Goal: Task Accomplishment & Management: Complete application form

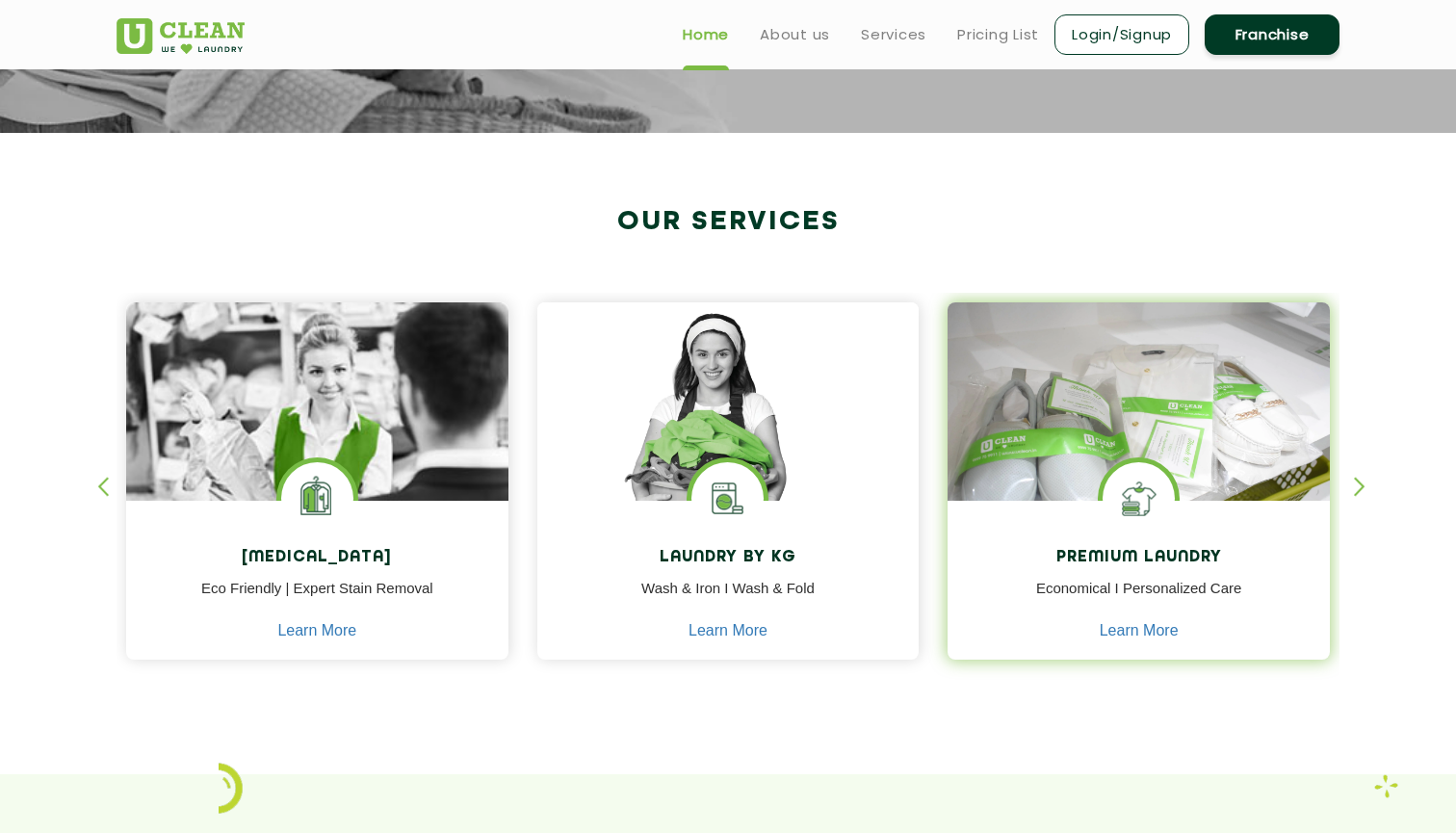
scroll to position [603, 0]
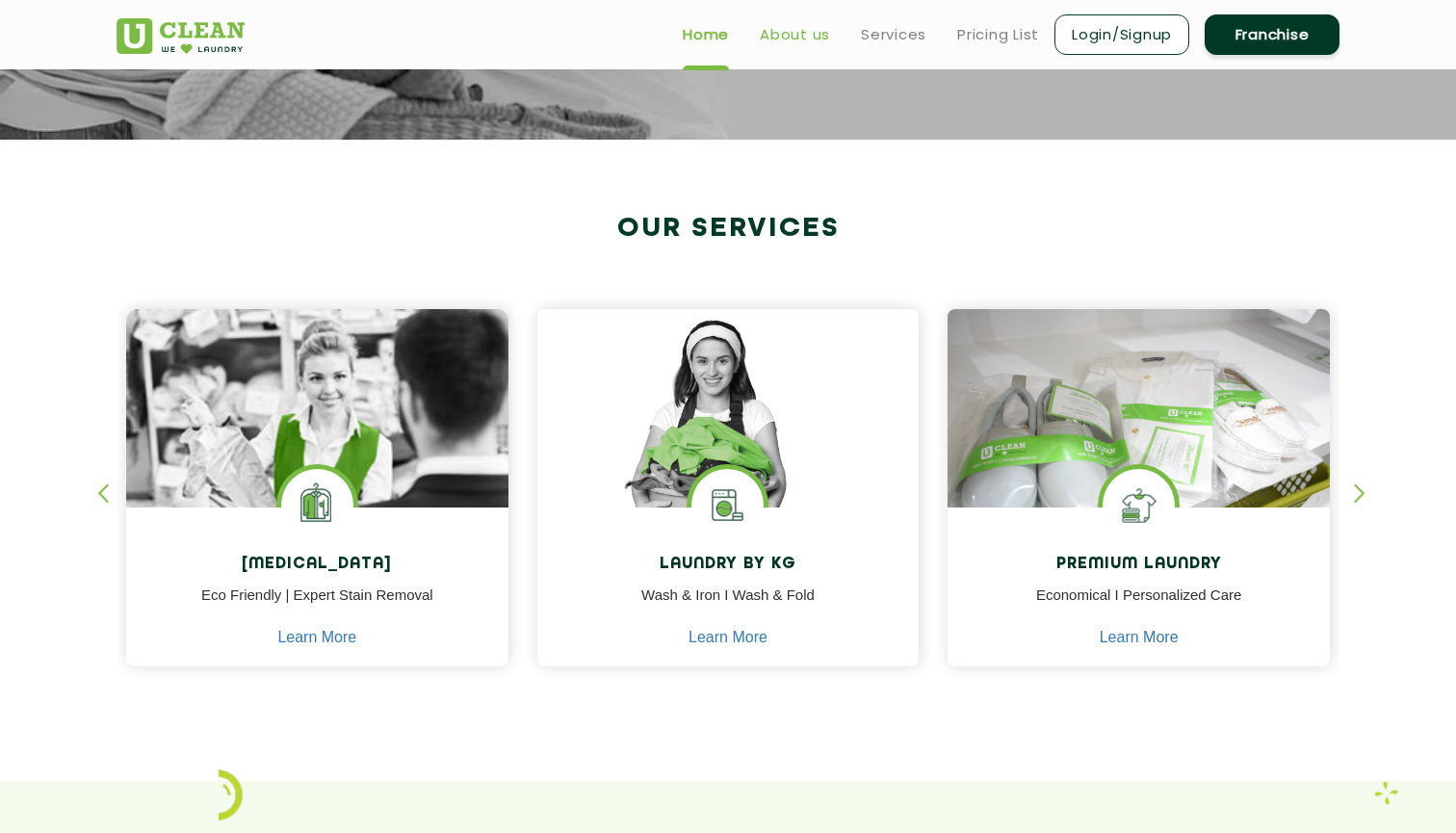
click at [805, 37] on link "About us" at bounding box center [794, 35] width 71 height 23
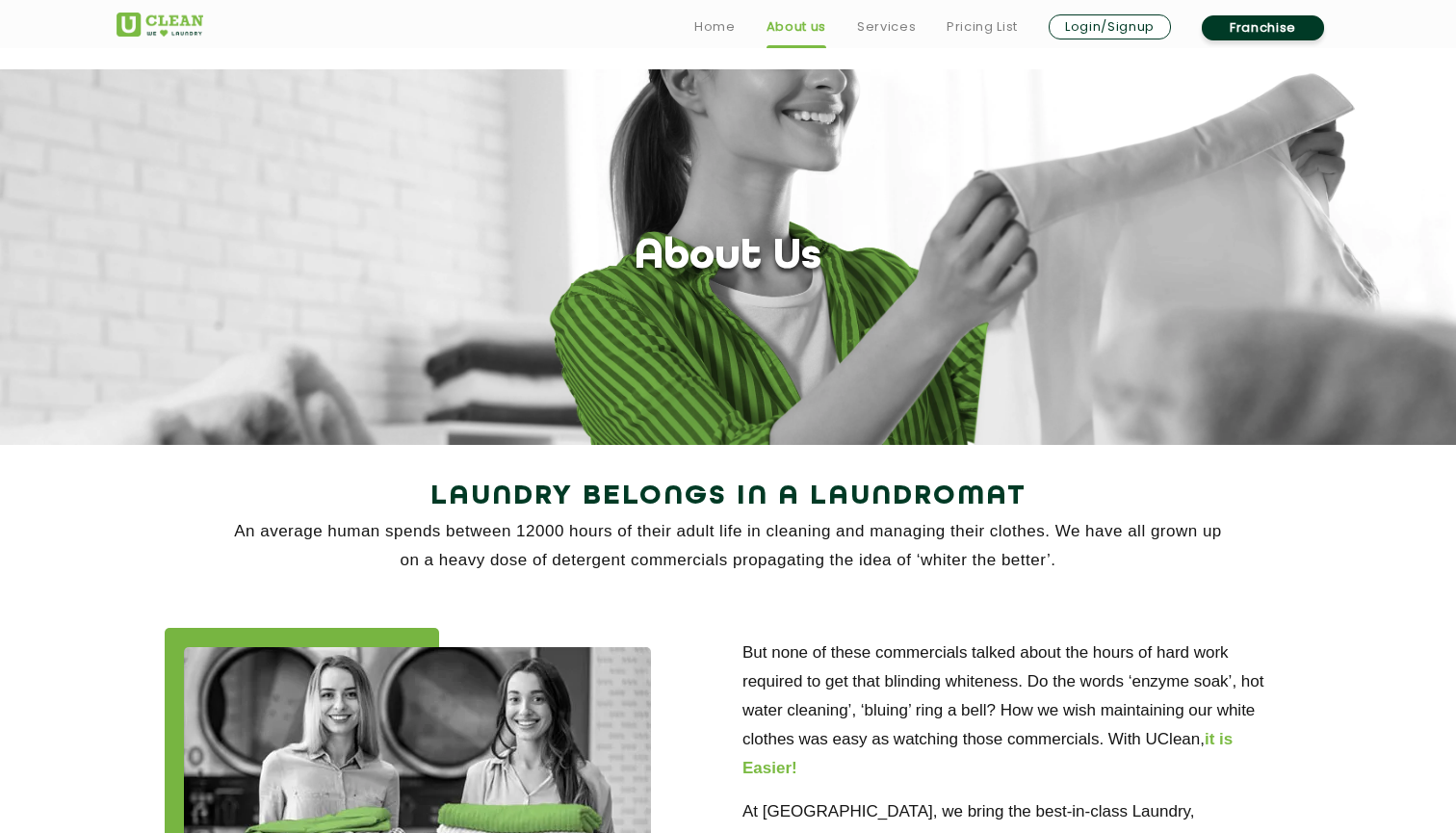
click at [1261, 23] on link "Franchise" at bounding box center [1262, 28] width 122 height 25
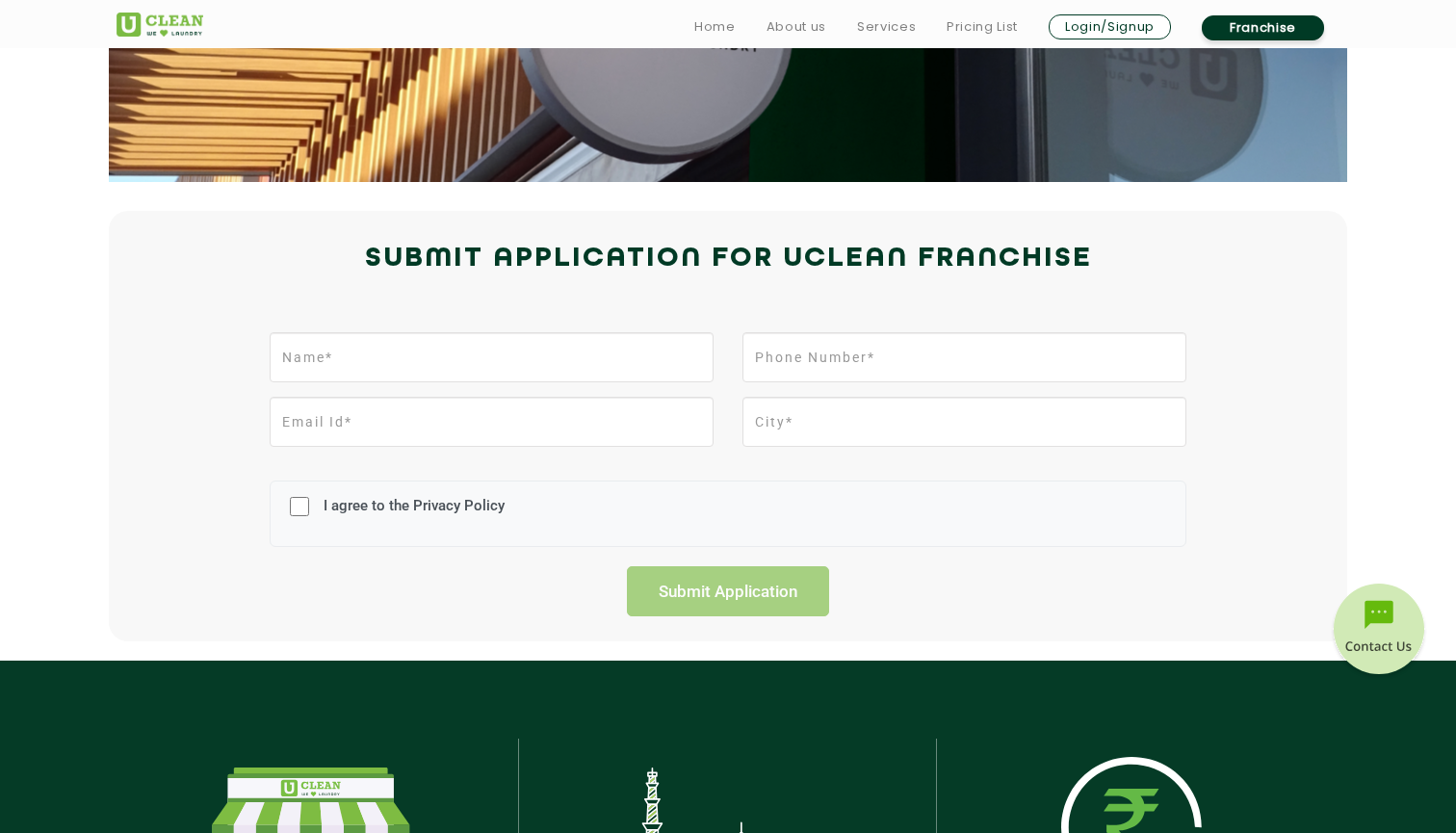
scroll to position [298, 0]
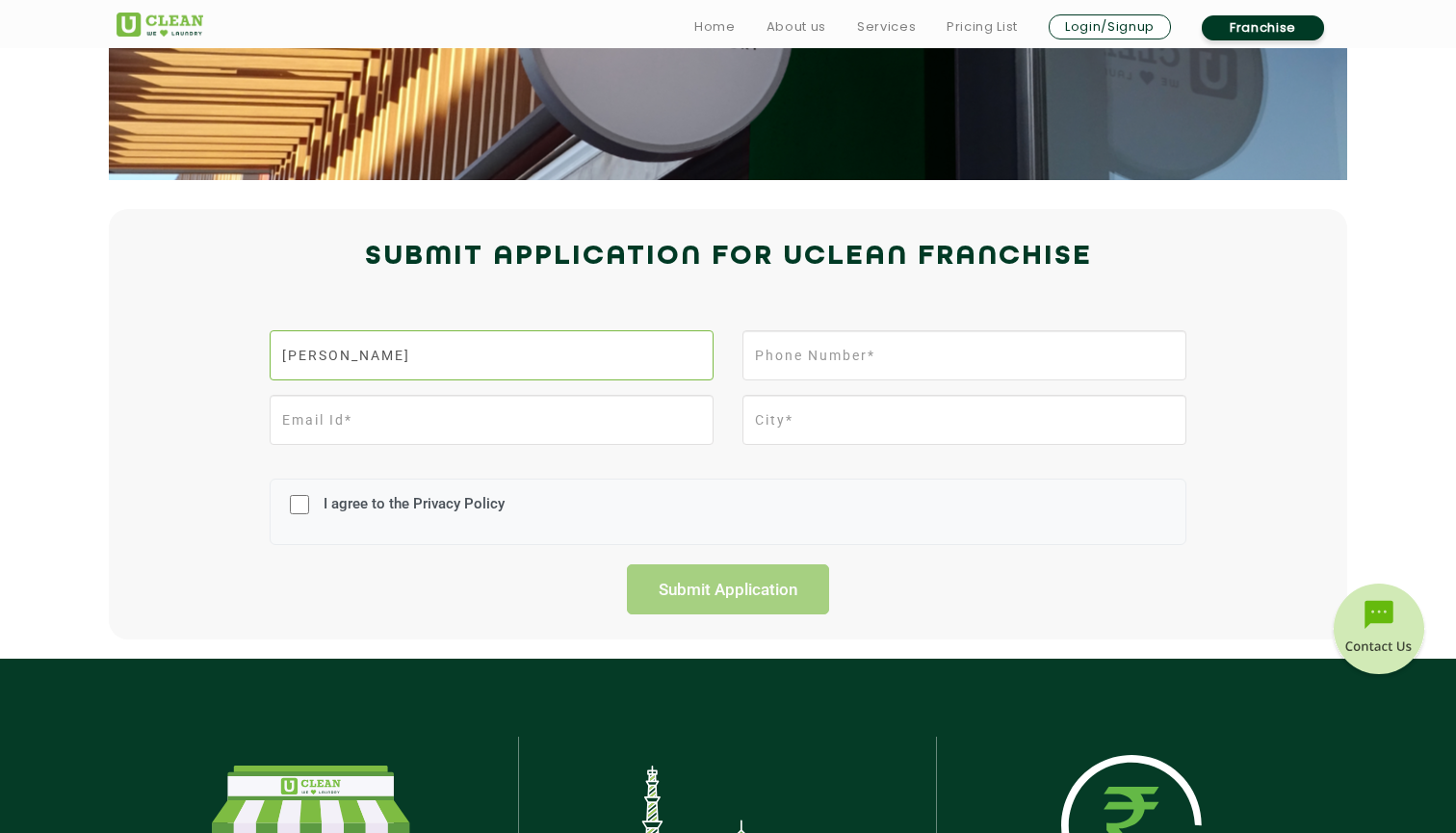
type input "[PERSON_NAME]"
type input "[EMAIL_ADDRESS][DOMAIN_NAME]"
type input "9900730000"
type input "vashi navi mumbai"
click at [301, 500] on input "I agree to the Privacy Policy" at bounding box center [299, 505] width 19 height 50
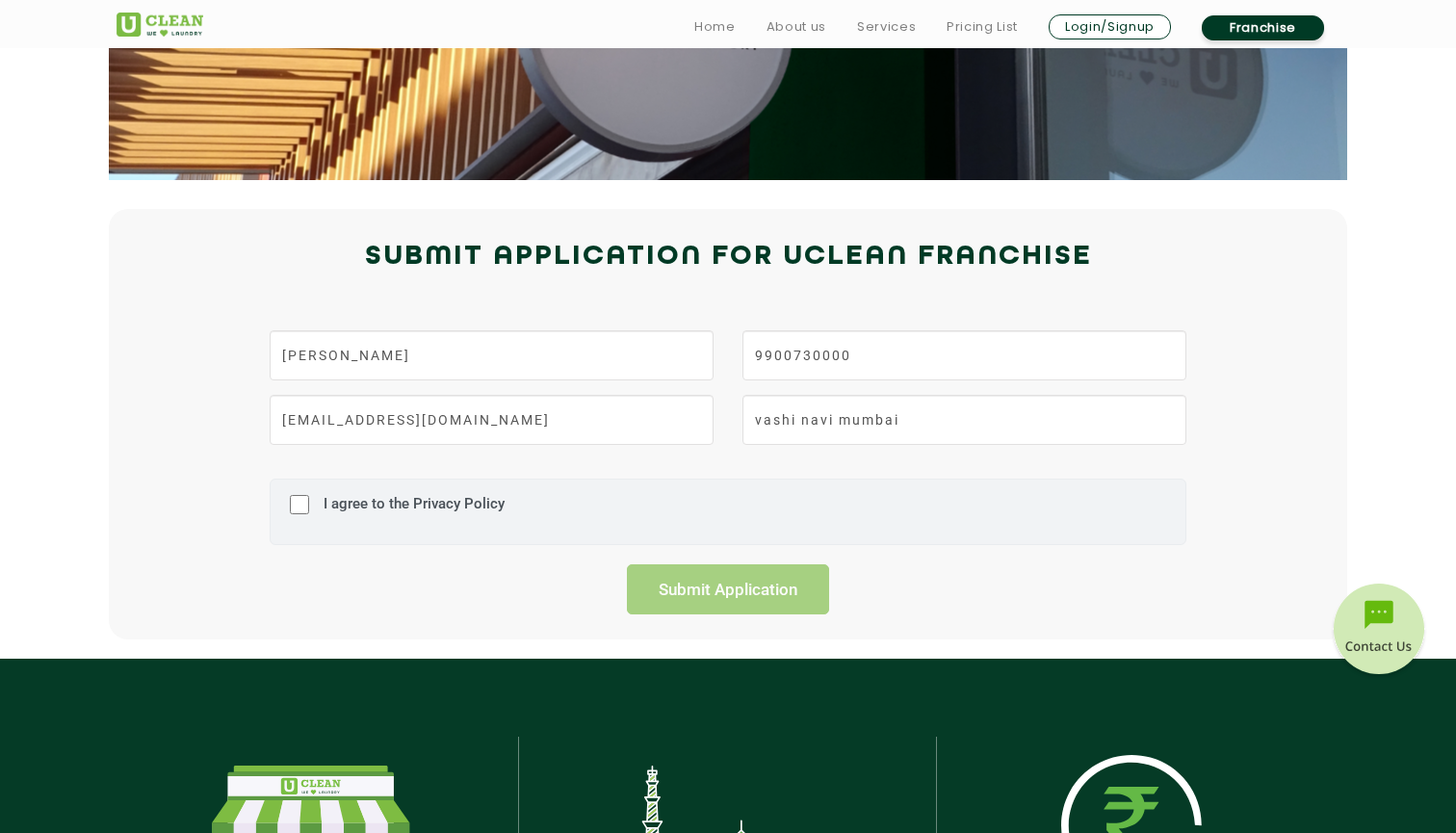
checkbox input "true"
click at [696, 603] on input "Submit Application" at bounding box center [728, 589] width 202 height 50
